Goal: Transaction & Acquisition: Book appointment/travel/reservation

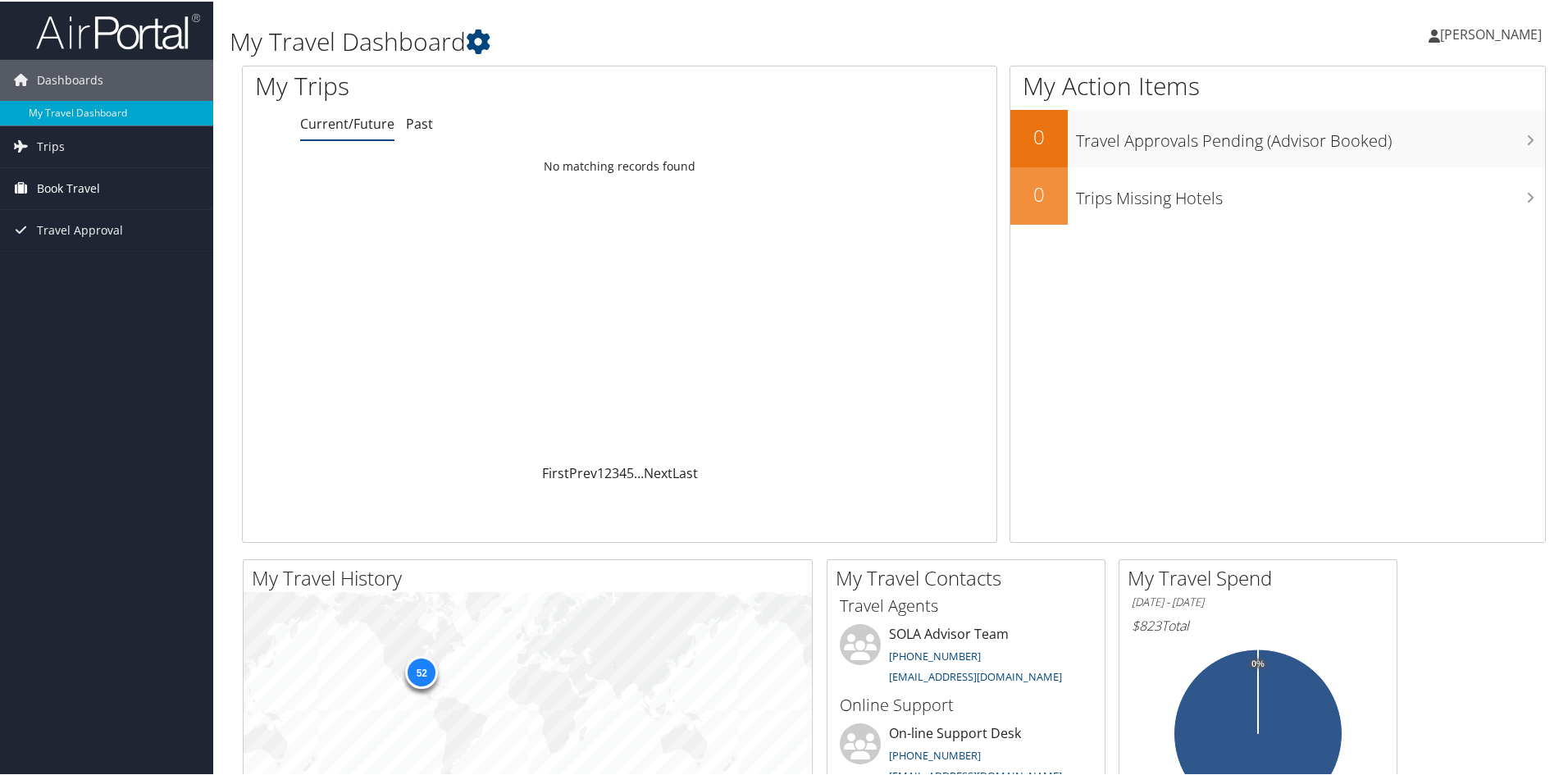
click at [110, 169] on link "Book Travel" at bounding box center [106, 187] width 213 height 41
click at [81, 240] on link "Book/Manage Online Trips" at bounding box center [106, 244] width 213 height 25
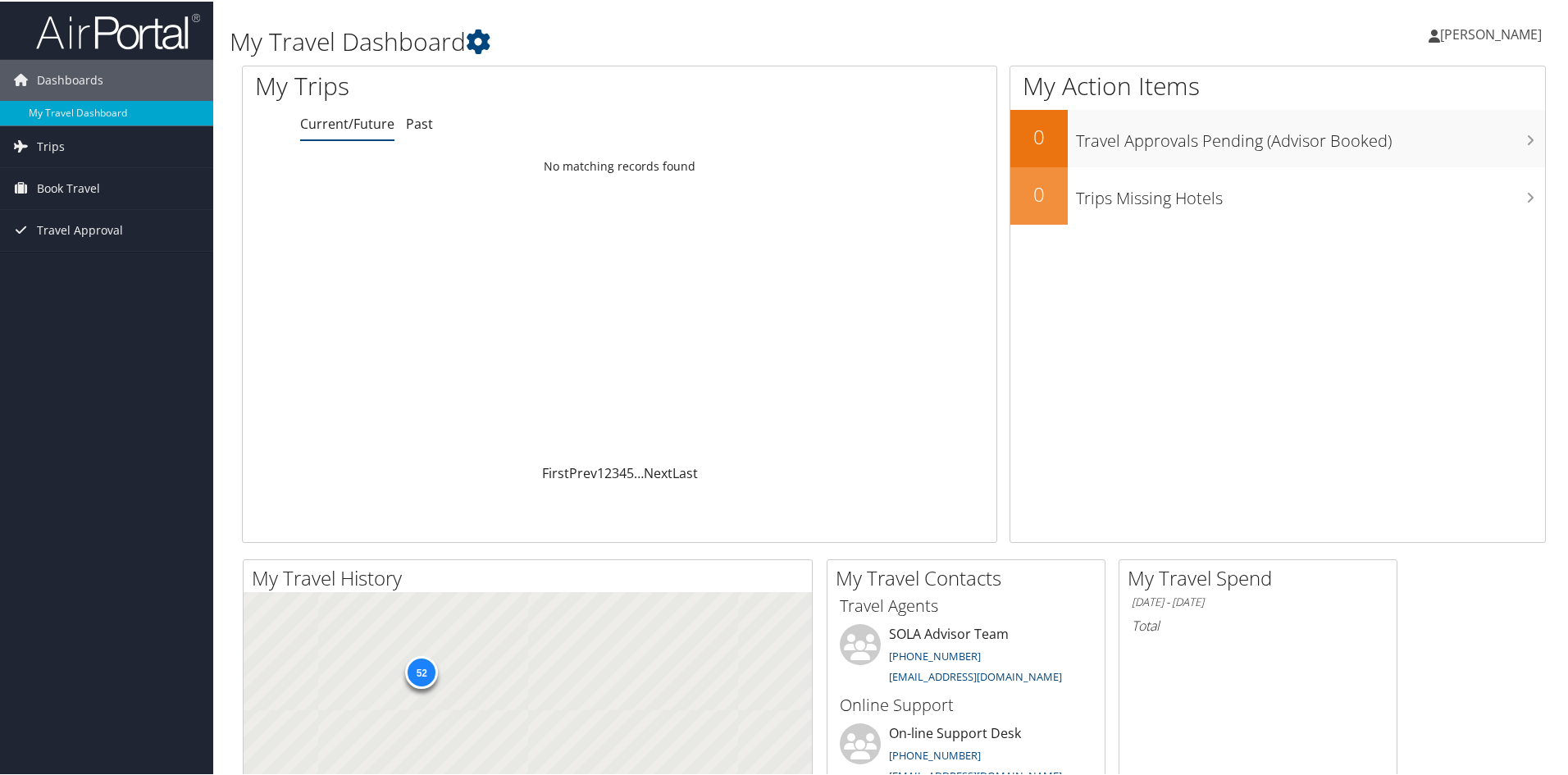
click at [1448, 36] on span "[PERSON_NAME]" at bounding box center [1491, 33] width 101 height 18
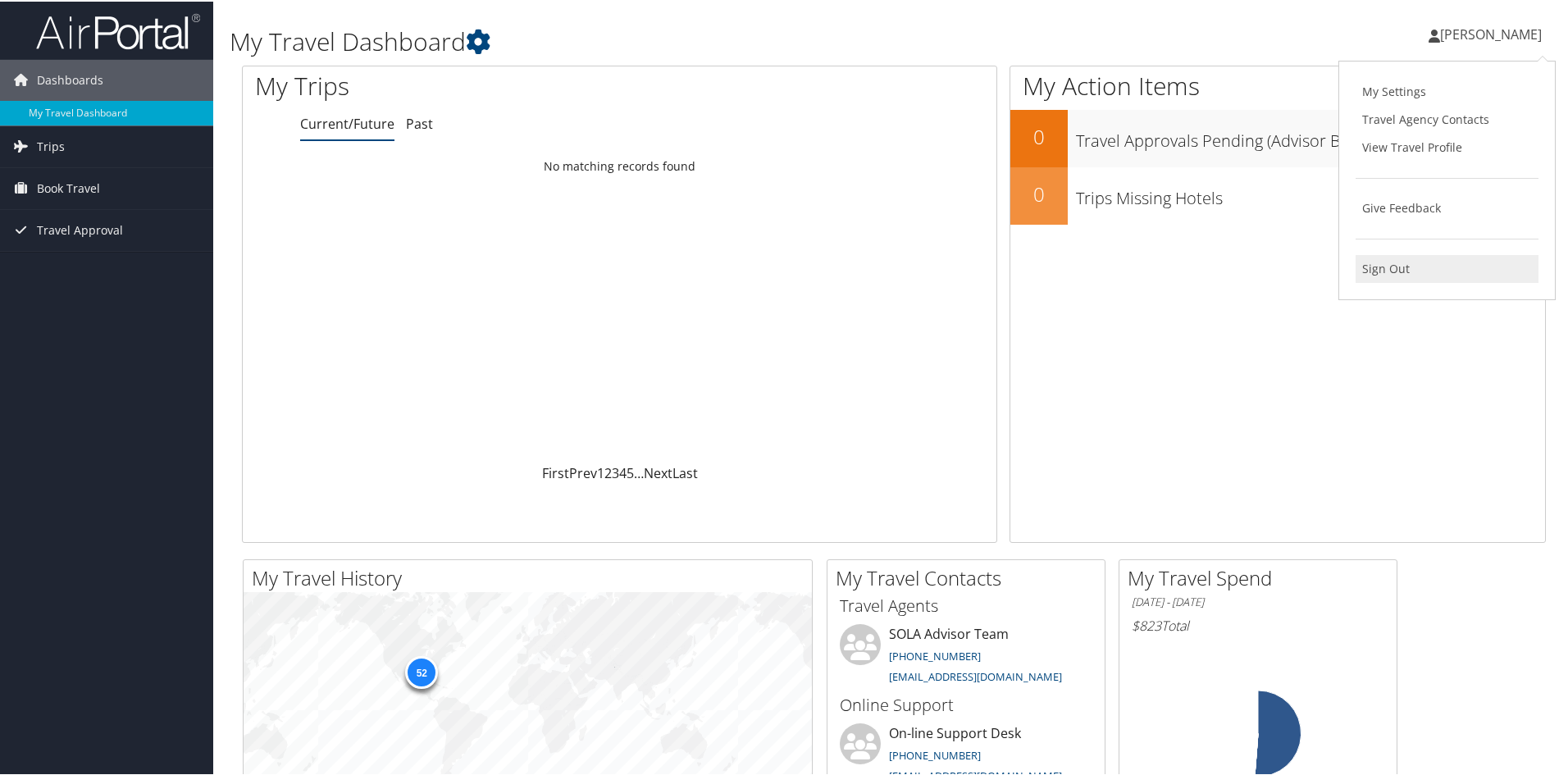
click at [1385, 272] on link "Sign Out" at bounding box center [1447, 267] width 183 height 28
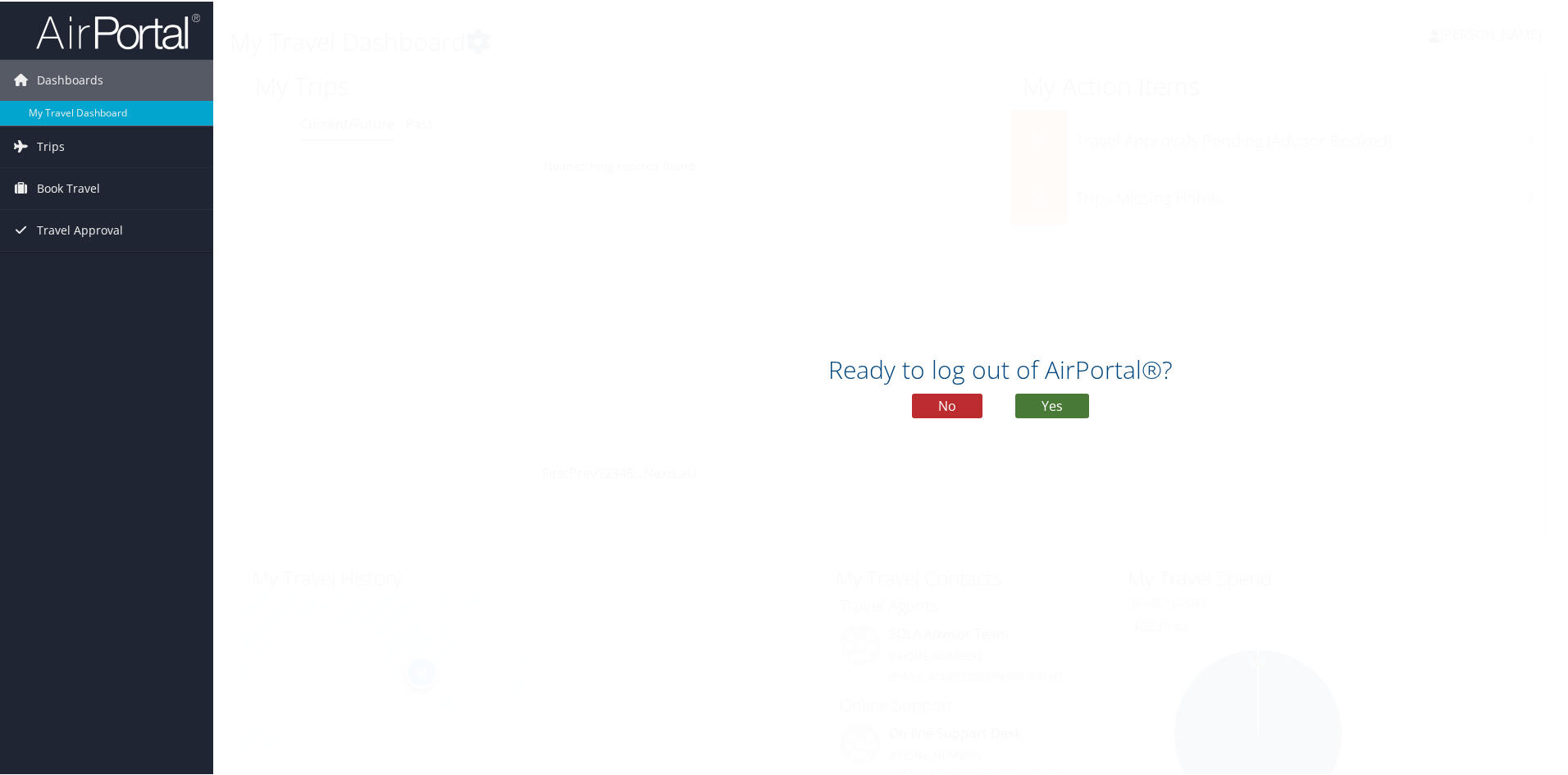
click at [1081, 405] on button "Yes" at bounding box center [1053, 404] width 74 height 25
